Goal: Navigation & Orientation: Find specific page/section

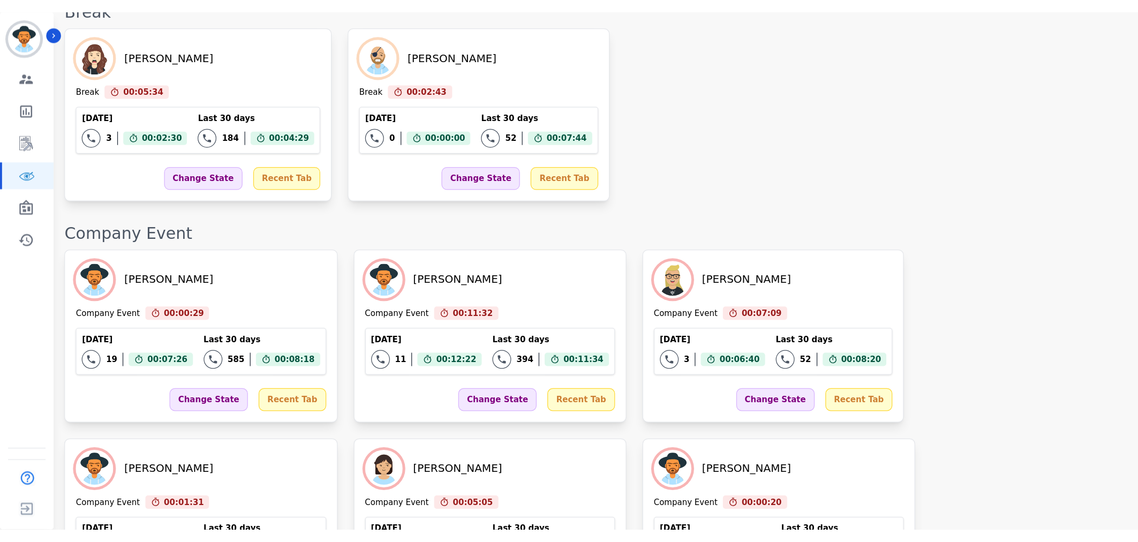
scroll to position [843, 0]
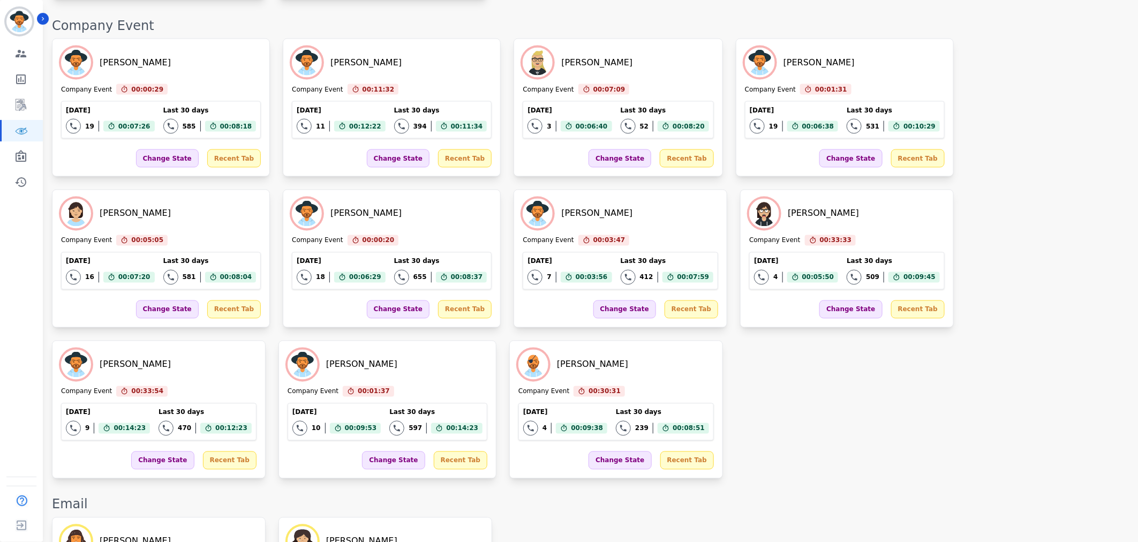
click at [561, 381] on div "[PERSON_NAME] Company Event 00:00:29 Current State: Company Event [DATE] 19 Tot…" at bounding box center [589, 259] width 1075 height 440
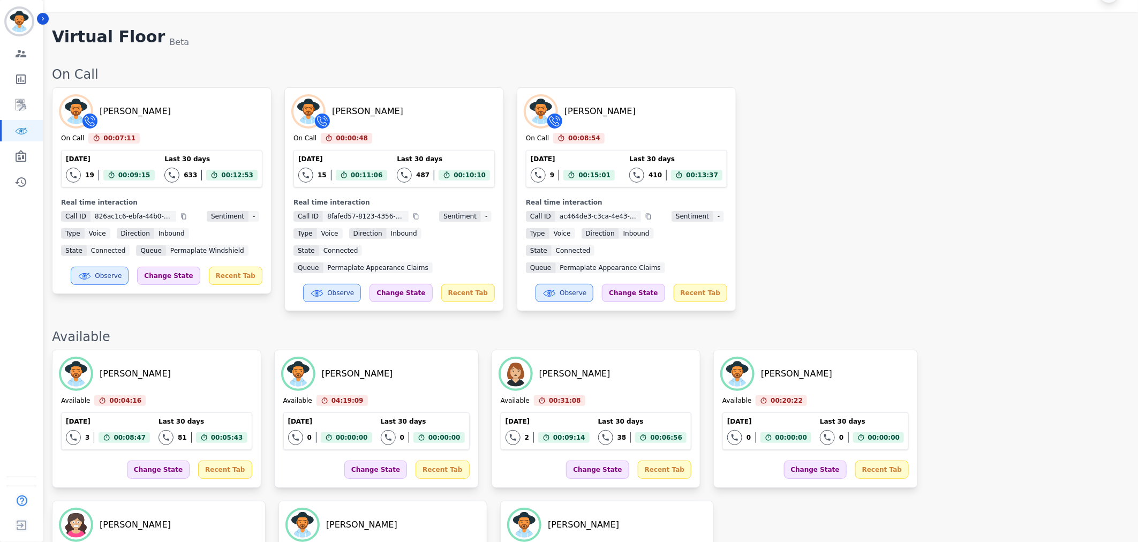
scroll to position [0, 0]
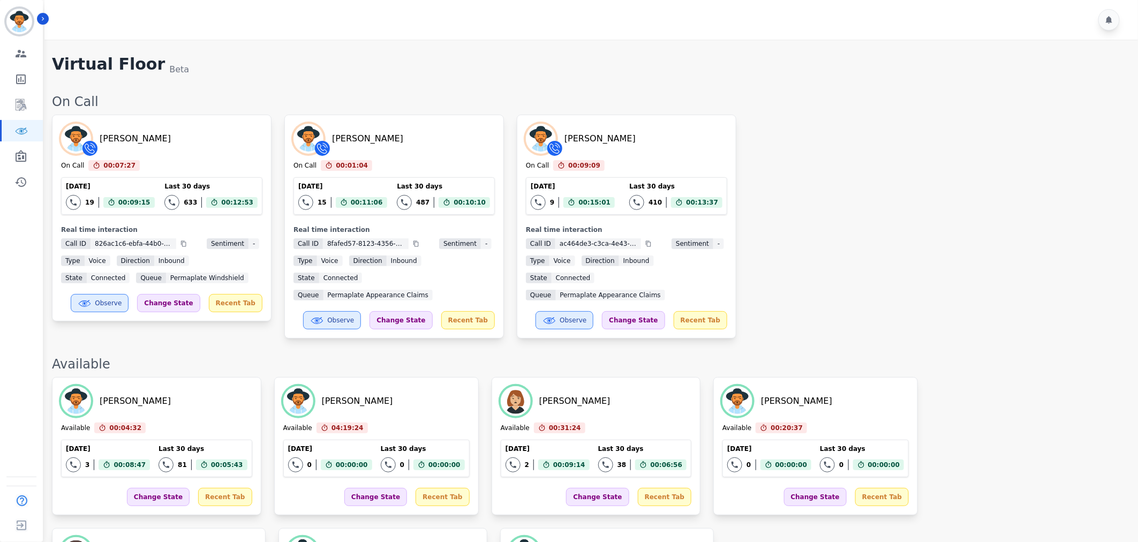
click at [826, 257] on div "[PERSON_NAME] On Call 00:07:27 Current State: On Call [DATE] 19 Total interacti…" at bounding box center [589, 227] width 1075 height 224
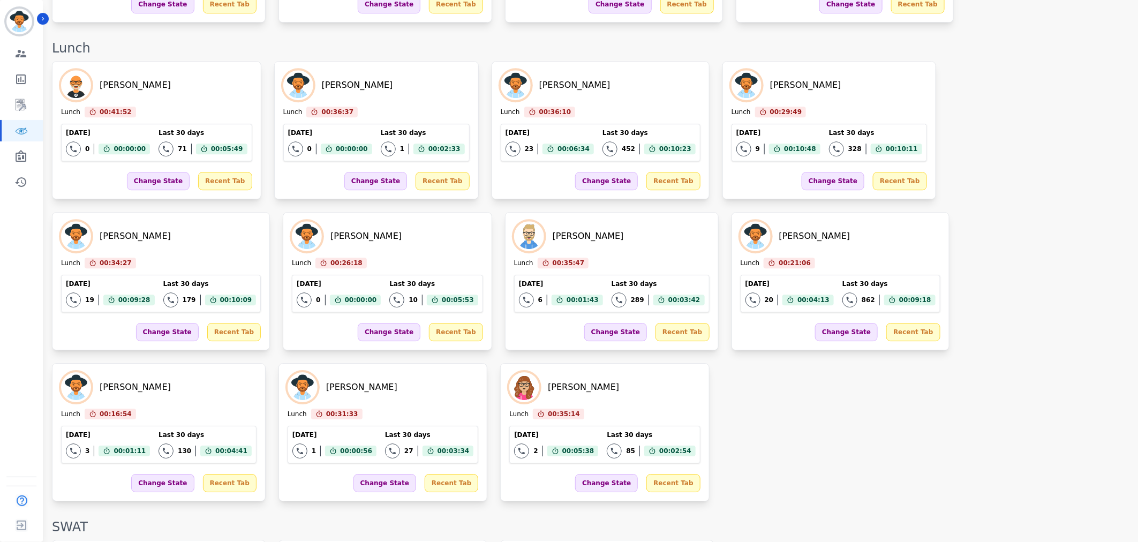
scroll to position [1433, 0]
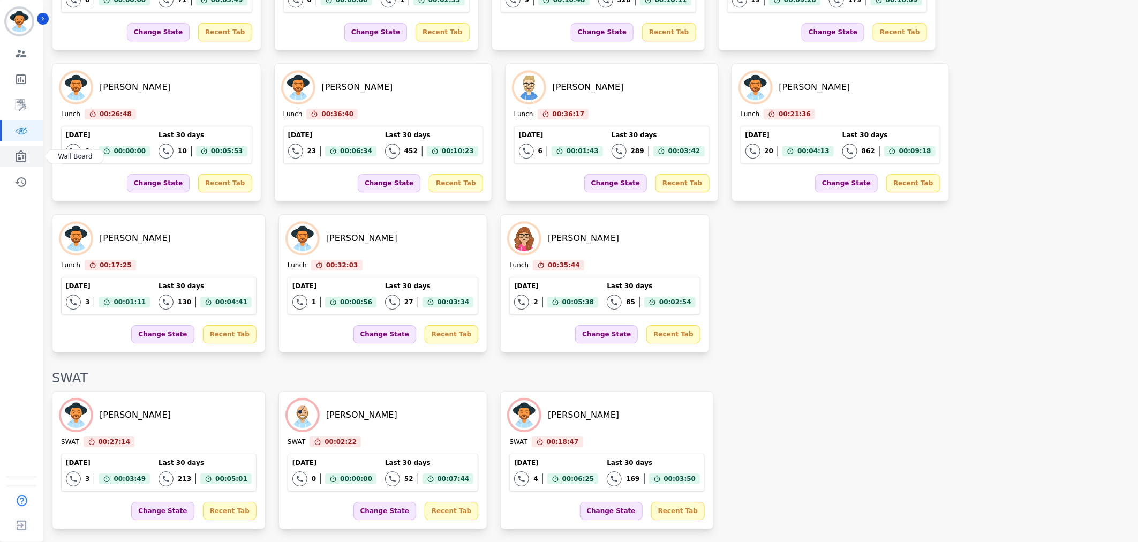
click at [20, 154] on icon "Sidebar" at bounding box center [20, 156] width 13 height 13
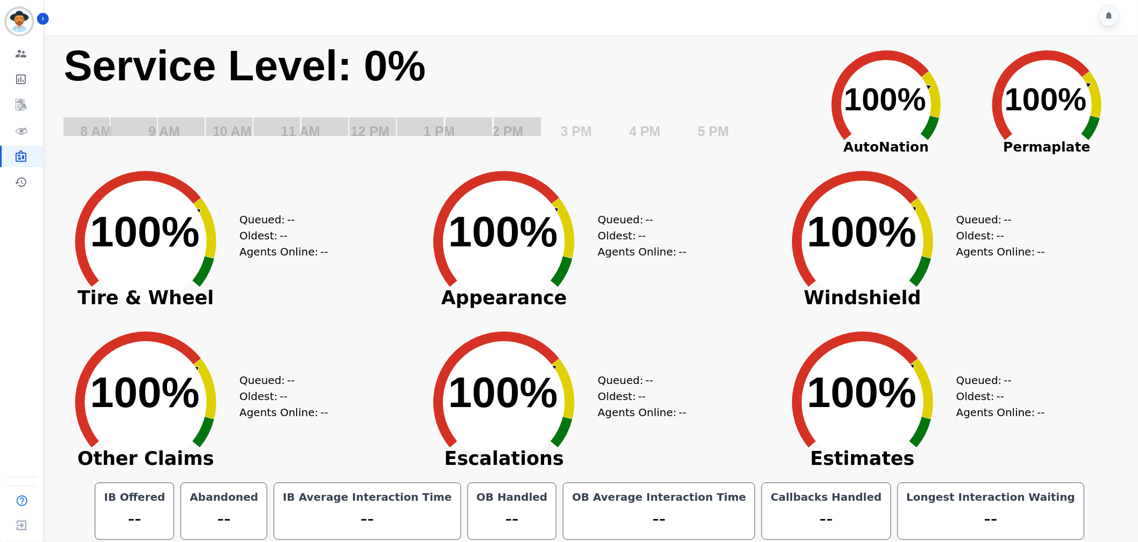
scroll to position [6, 0]
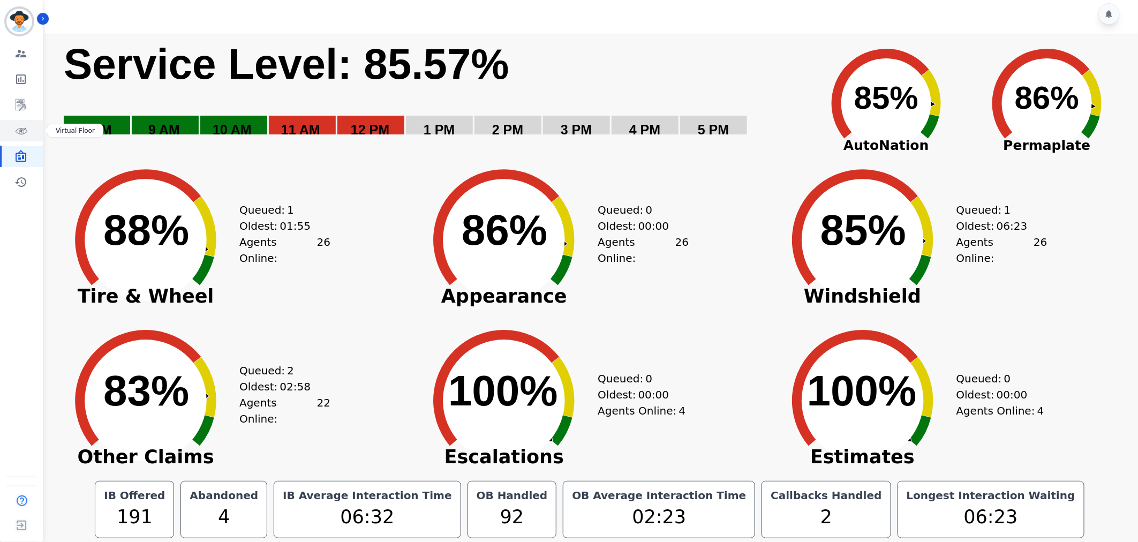
click at [7, 137] on link "Sidebar" at bounding box center [22, 130] width 41 height 21
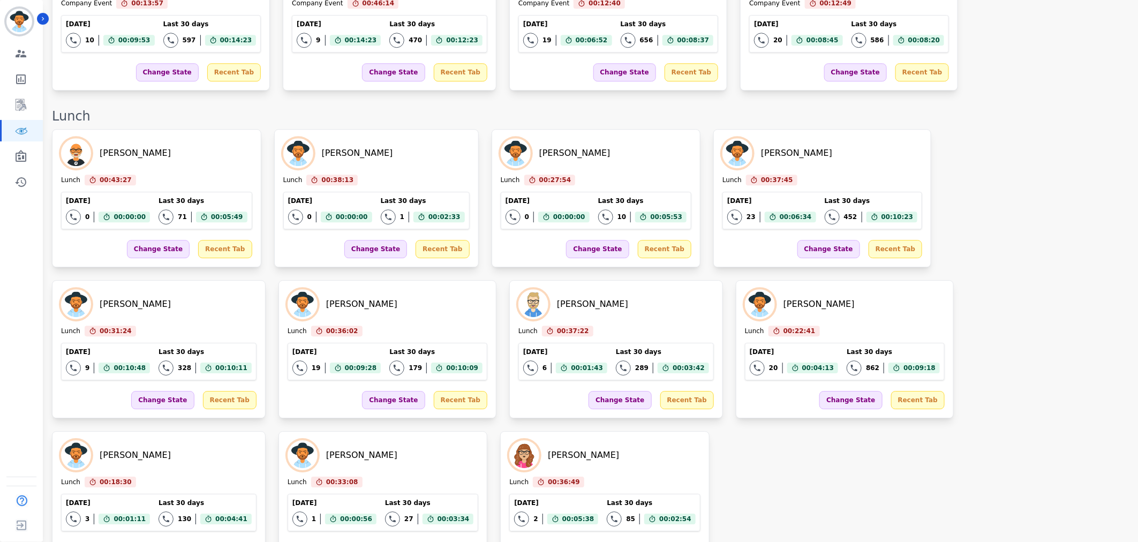
scroll to position [1653, 0]
